Goal: Information Seeking & Learning: Learn about a topic

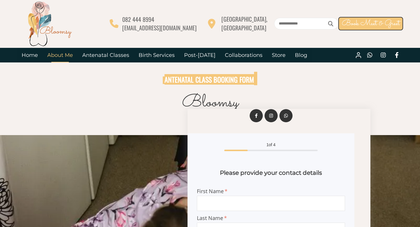
click at [57, 57] on link "About Me" at bounding box center [60, 55] width 35 height 15
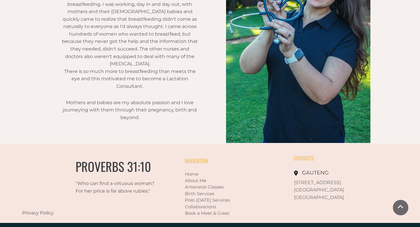
scroll to position [449, 0]
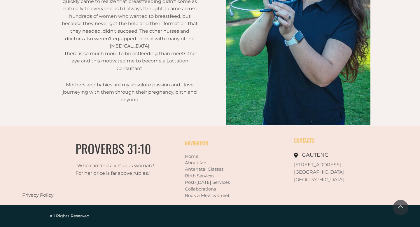
click at [203, 170] on link "Antenatal Classes" at bounding box center [204, 169] width 39 height 6
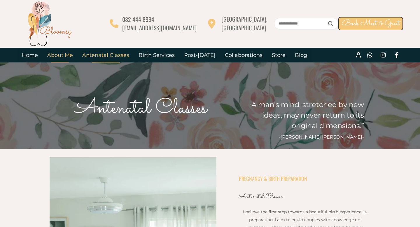
click at [63, 53] on link "About Me" at bounding box center [60, 55] width 35 height 15
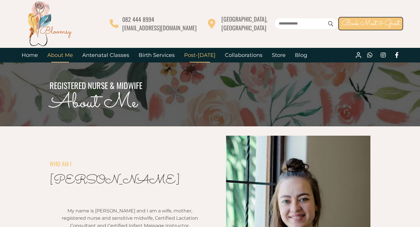
click at [194, 59] on link "Post-[DATE]" at bounding box center [200, 55] width 41 height 15
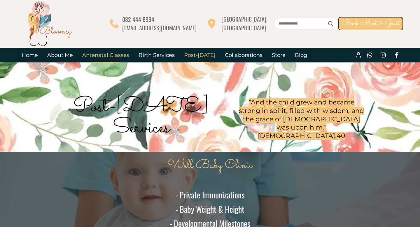
click at [88, 57] on link "Antenatal Classes" at bounding box center [106, 55] width 56 height 15
